Goal: Information Seeking & Learning: Find specific fact

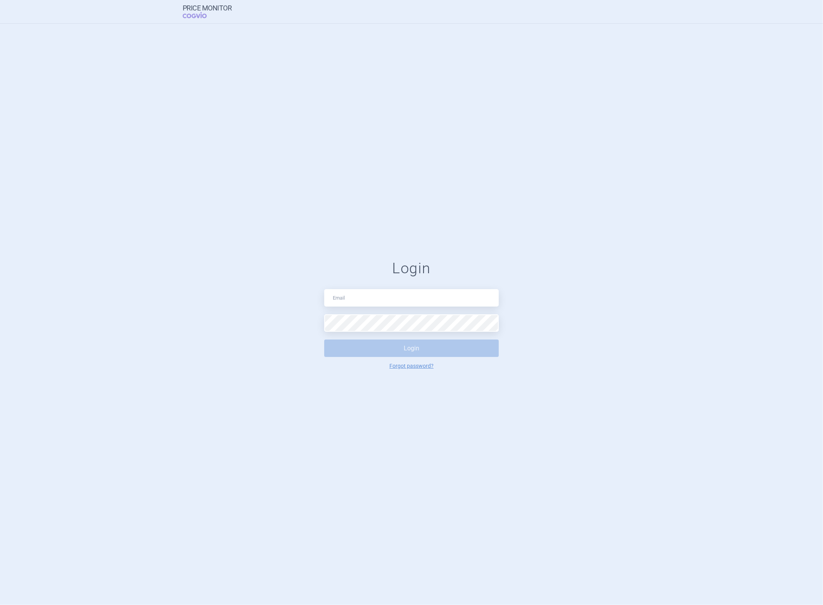
type input "[PERSON_NAME][EMAIL_ADDRESS][DOMAIN_NAME]"
click at [324, 340] on button "Login" at bounding box center [411, 348] width 175 height 17
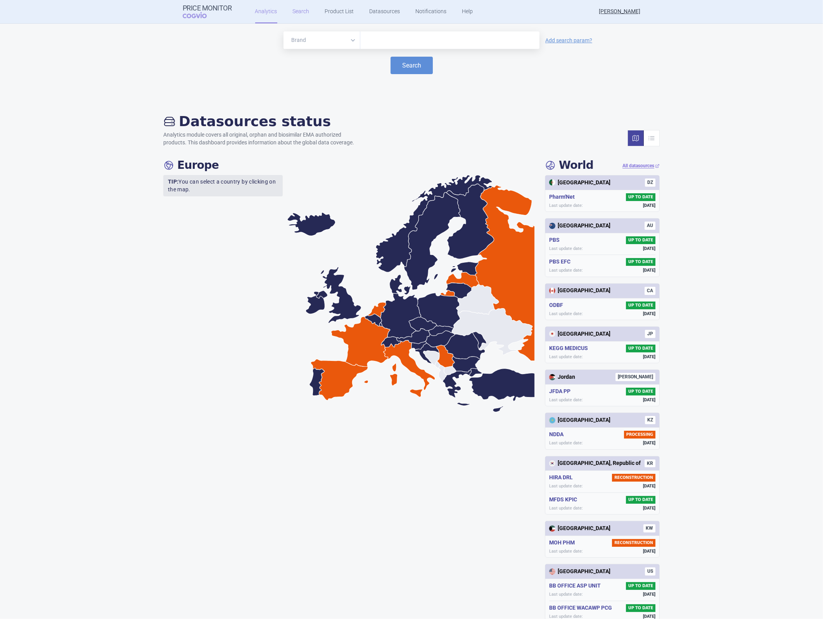
click at [293, 11] on link "Search" at bounding box center [301, 11] width 17 height 23
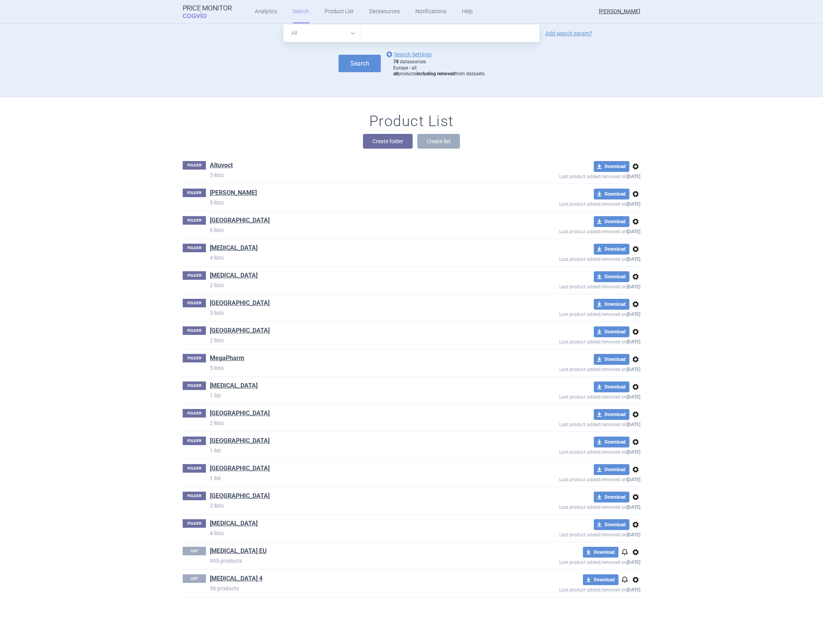
scroll to position [9, 0]
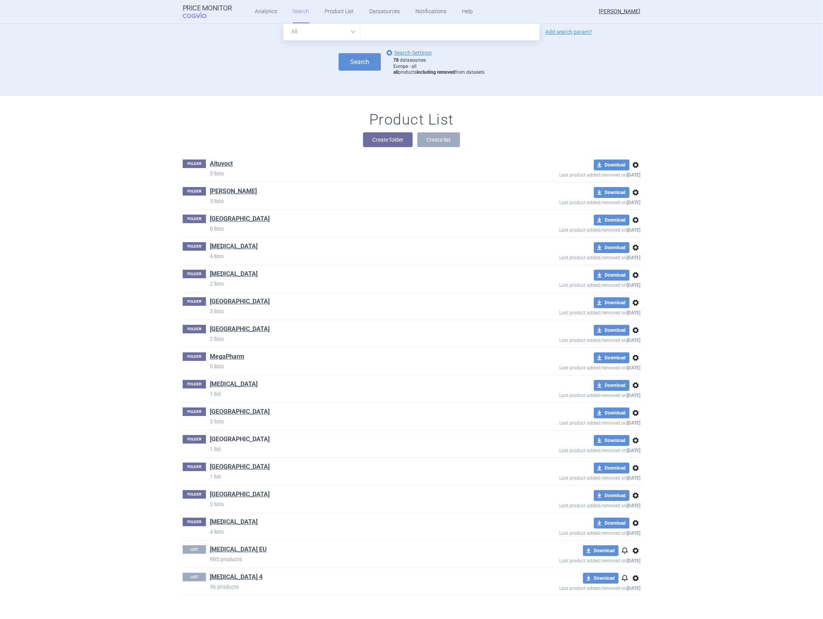
click at [216, 439] on link "[GEOGRAPHIC_DATA]" at bounding box center [240, 439] width 60 height 9
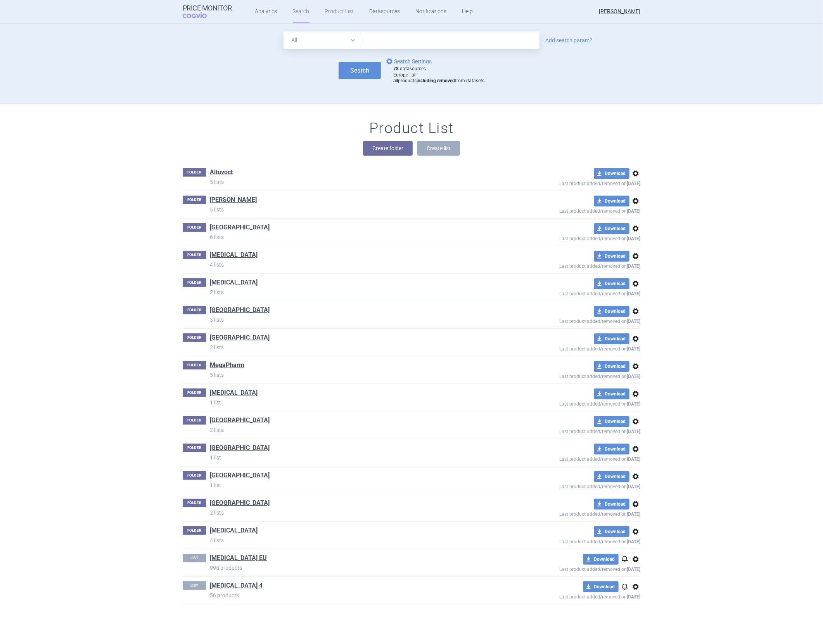
click at [338, 12] on link "Product List" at bounding box center [339, 11] width 29 height 23
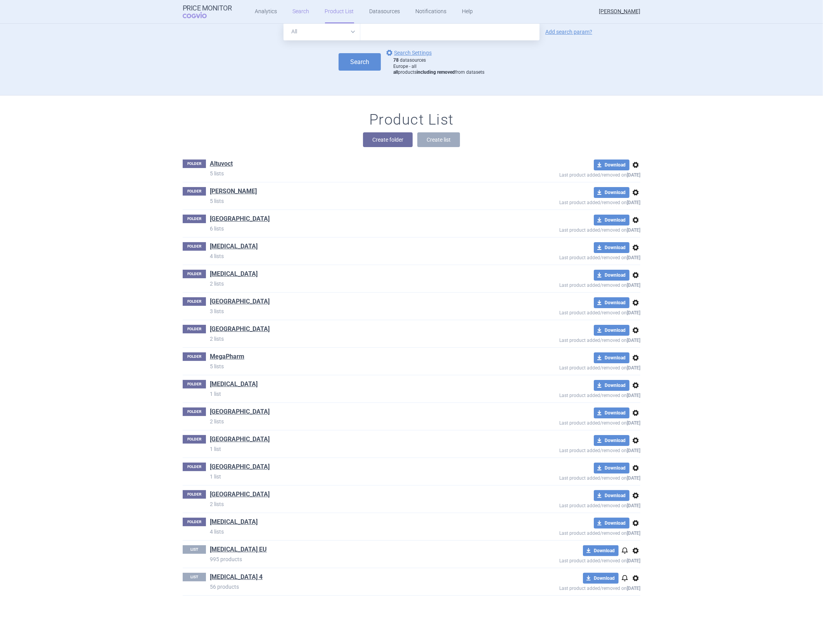
click at [298, 14] on link "Search" at bounding box center [301, 11] width 17 height 23
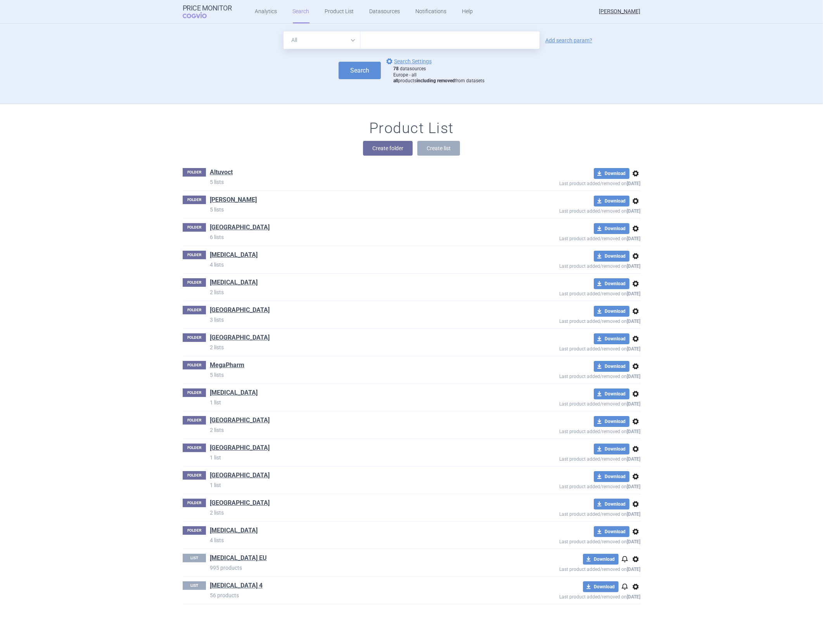
click at [398, 41] on input "text" at bounding box center [449, 39] width 179 height 17
type input "fetcroja"
click button "Search" at bounding box center [360, 70] width 42 height 17
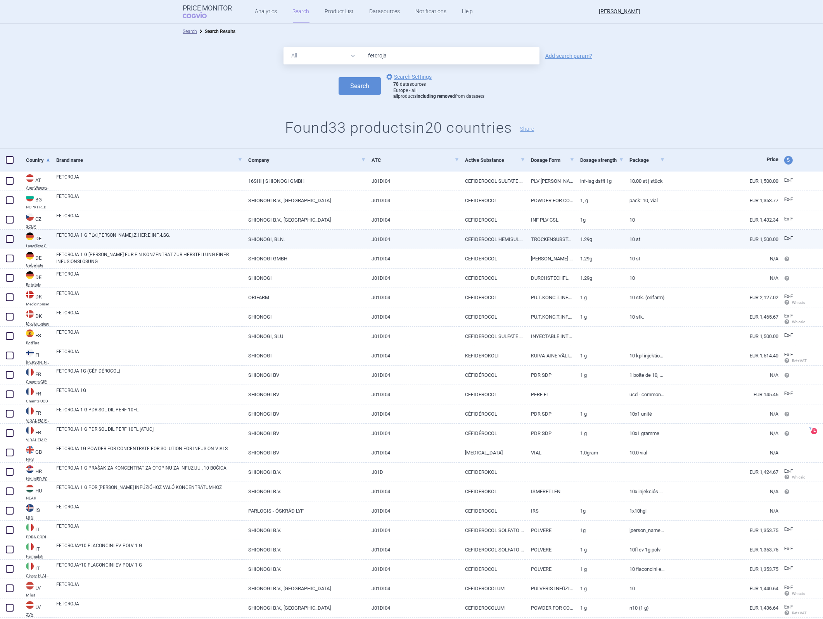
click at [525, 235] on link "TROCKENSUBSTANZ OHNE LÖSUNGSMITTEL" at bounding box center [549, 239] width 49 height 19
select select "EUR"
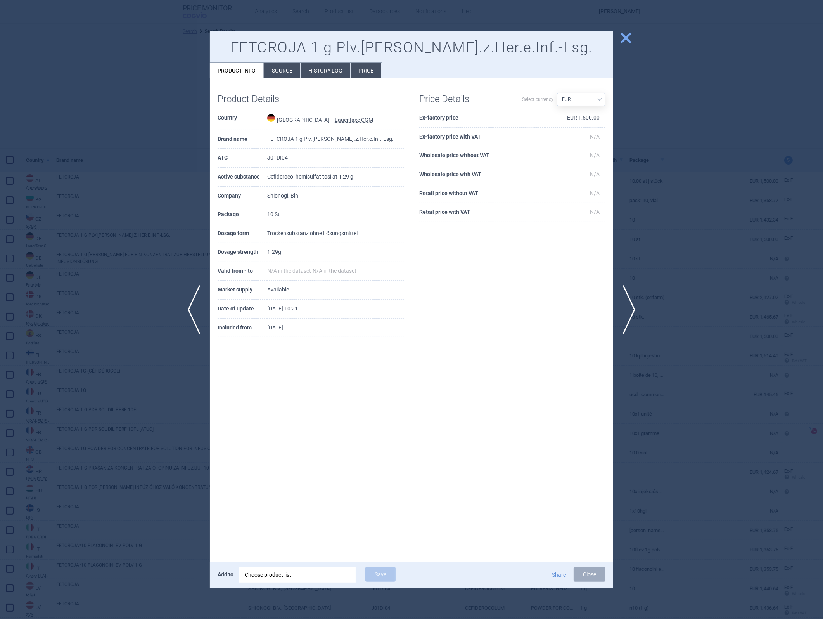
click at [626, 42] on span "close" at bounding box center [626, 38] width 14 height 14
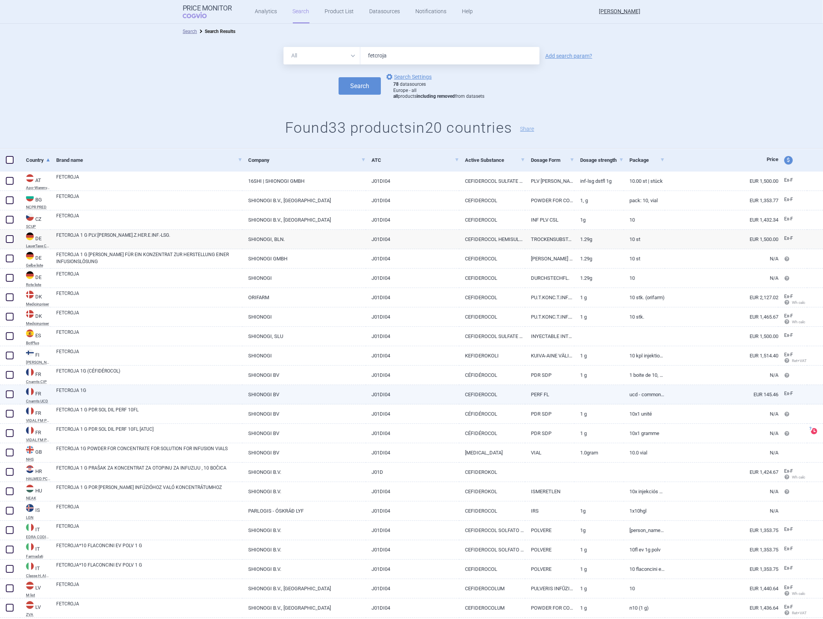
click at [318, 392] on link "SHIONOGI BV" at bounding box center [303, 394] width 123 height 19
select select "EUR"
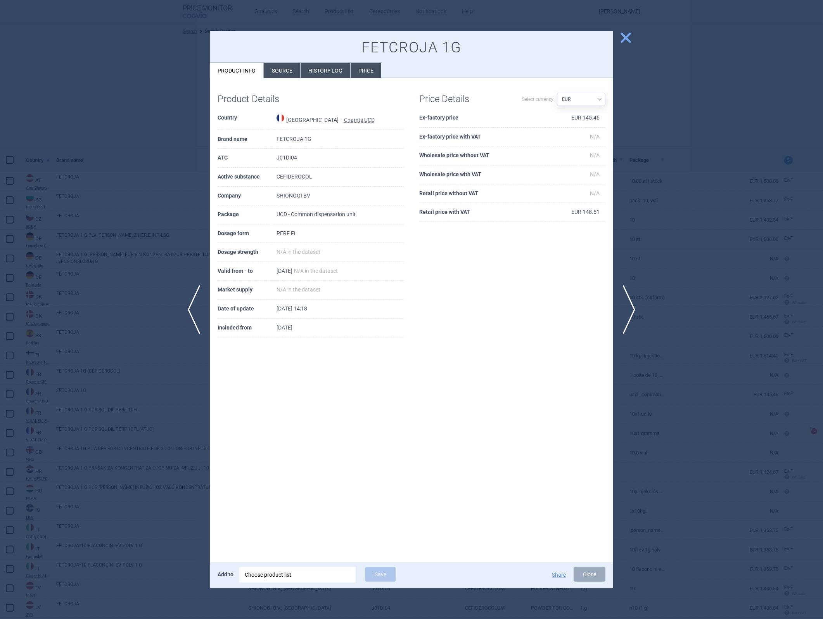
click at [628, 37] on span "close" at bounding box center [626, 38] width 14 height 14
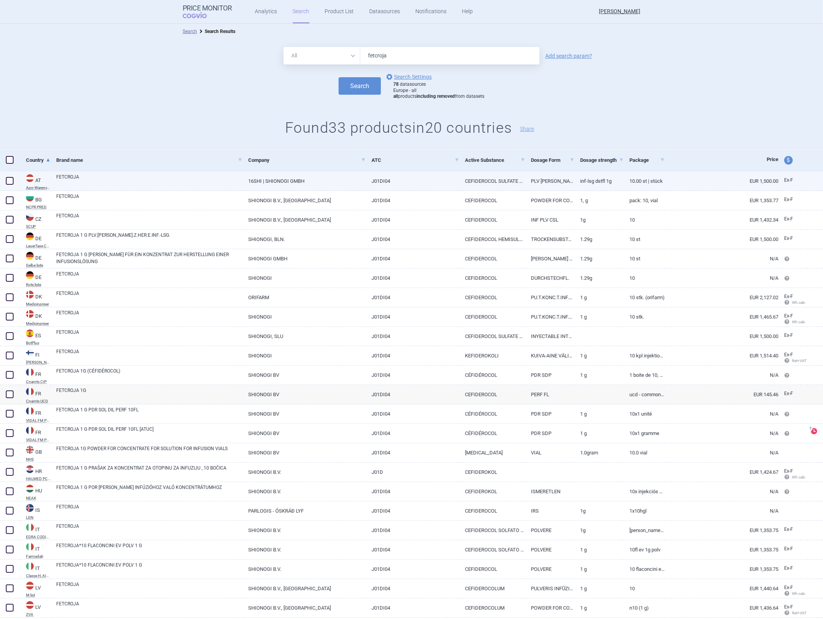
click at [279, 183] on link "16SHI | SHIONOGI GMBH" at bounding box center [303, 180] width 123 height 19
select select "EUR"
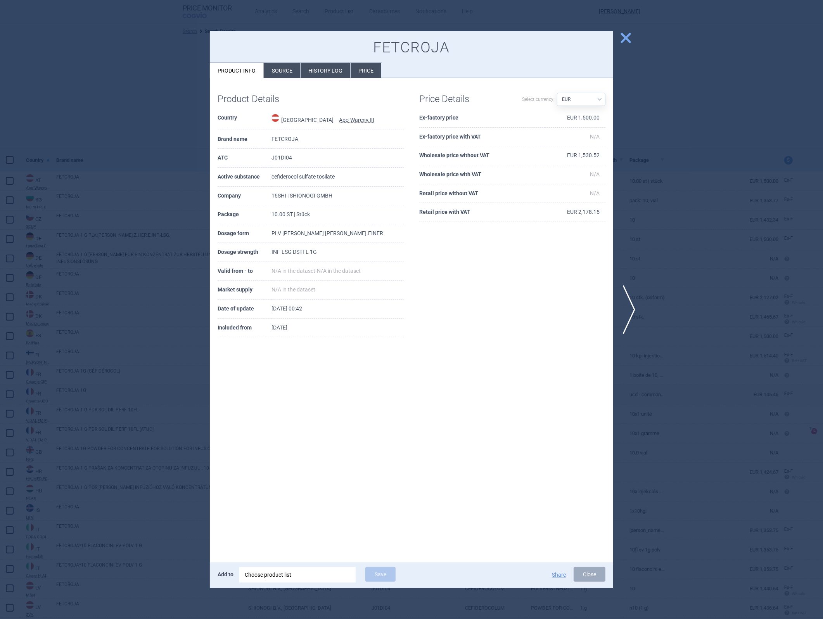
click at [370, 68] on li "Price" at bounding box center [366, 70] width 31 height 15
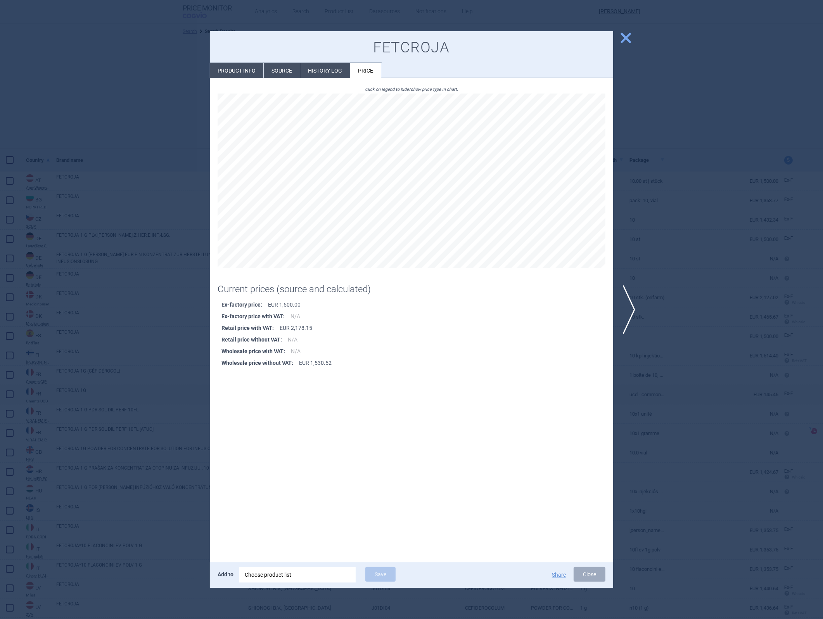
click at [302, 328] on li "Retail price with VAT : EUR 2,178.15" at bounding box center [417, 328] width 392 height 12
drag, startPoint x: 302, startPoint y: 328, endPoint x: 353, endPoint y: 327, distance: 50.8
click at [353, 327] on li "Retail price with VAT : EUR 2,178.15" at bounding box center [417, 328] width 392 height 12
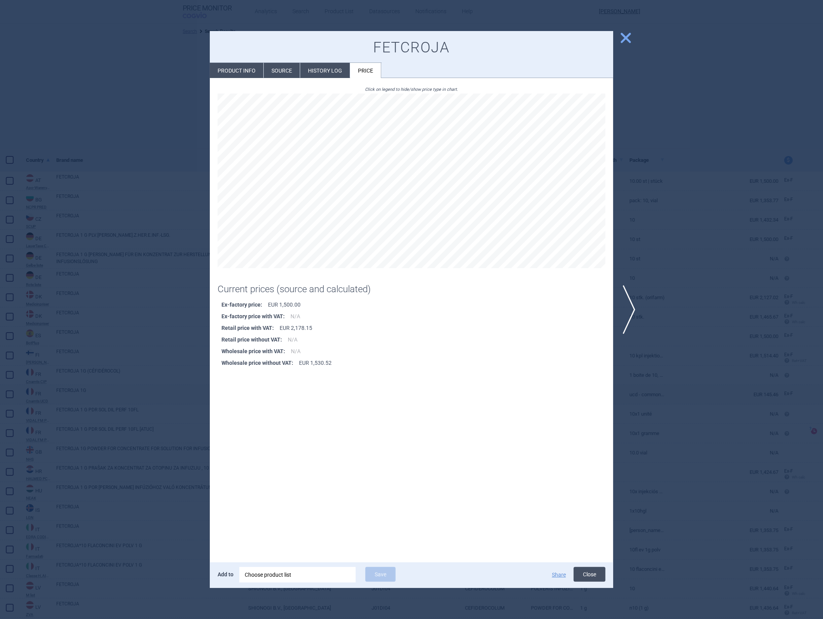
click at [586, 576] on button "Close" at bounding box center [590, 574] width 32 height 15
